Goal: Information Seeking & Learning: Learn about a topic

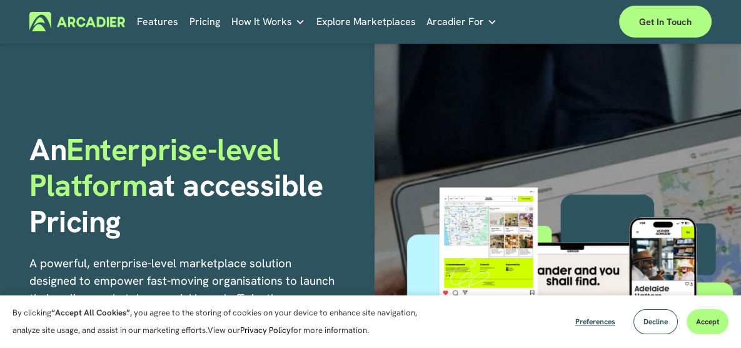
click at [198, 20] on link "Pricing" at bounding box center [205, 21] width 31 height 19
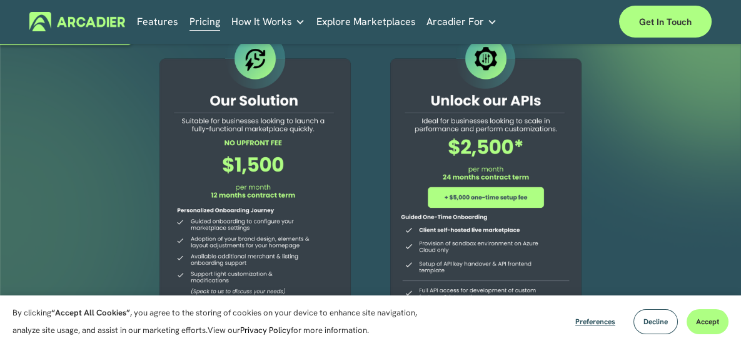
scroll to position [125, 0]
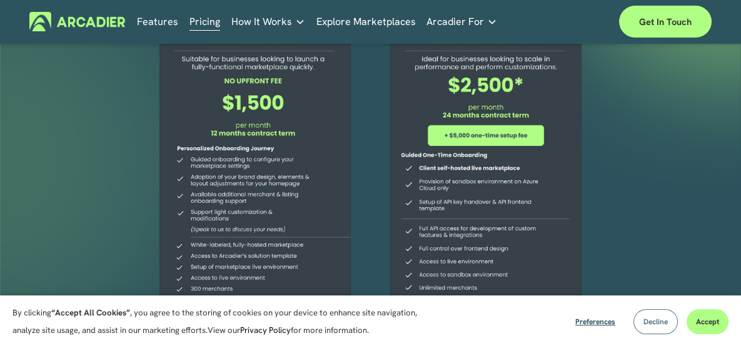
click at [654, 322] on span "Decline" at bounding box center [656, 322] width 24 height 10
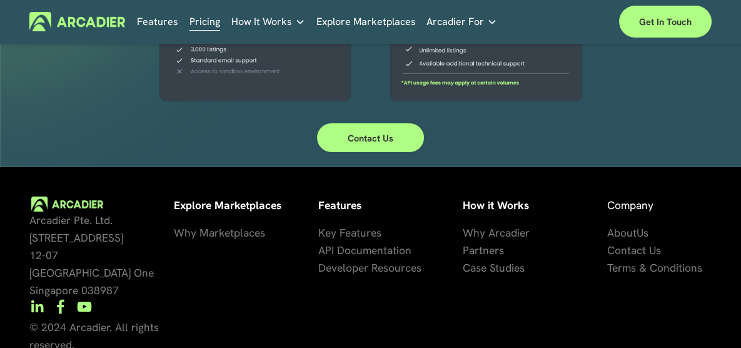
scroll to position [0, 0]
